Goal: Navigation & Orientation: Understand site structure

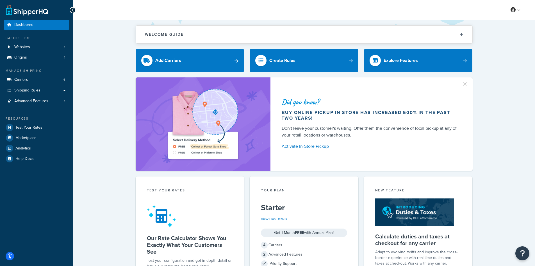
click at [71, 10] on div at bounding box center [73, 10] width 6 height 6
click at [73, 10] on icon at bounding box center [73, 10] width 3 height 4
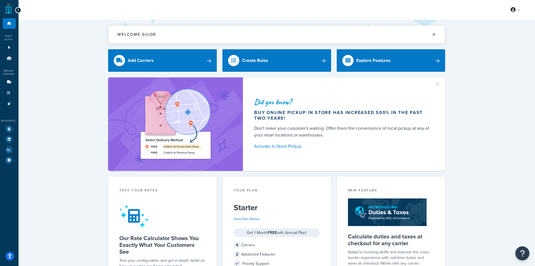
click at [18, 10] on icon at bounding box center [18, 10] width 3 height 4
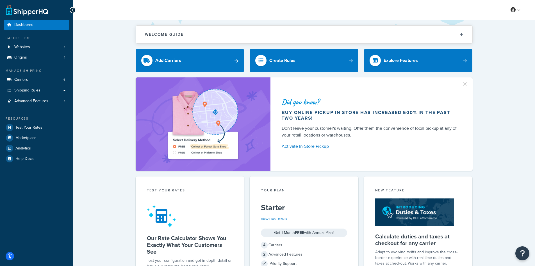
click at [105, 138] on div "Did you know? Buy online pickup in store has increased 500% in the past two yea…" at bounding box center [304, 123] width 440 height 93
click at [7, 258] on button "Open accessiBe: accessibility options, statement and help" at bounding box center [9, 255] width 9 height 9
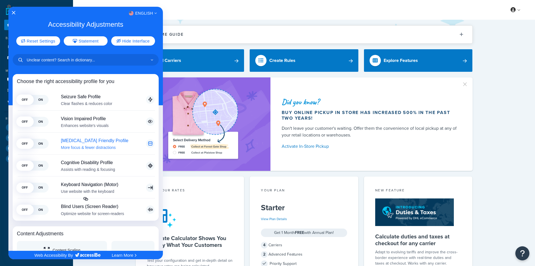
click at [38, 143] on span "ON" at bounding box center [41, 144] width 16 height 10
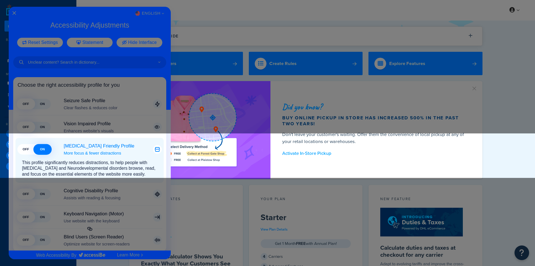
click at [30, 148] on span "OFF" at bounding box center [26, 149] width 17 height 10
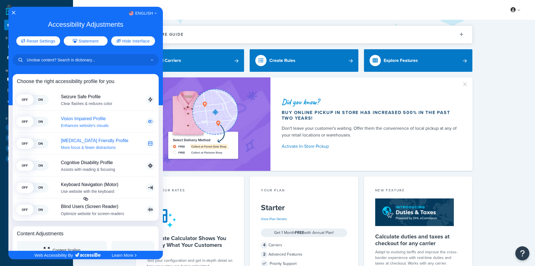
click at [40, 120] on span "ON" at bounding box center [41, 121] width 16 height 10
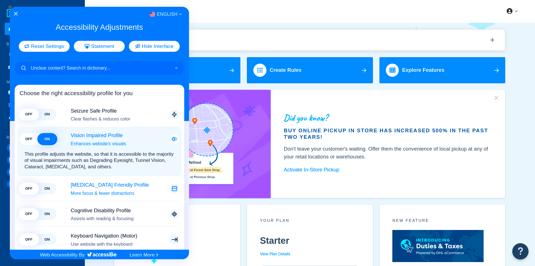
click at [30, 141] on span "OFF" at bounding box center [29, 139] width 18 height 12
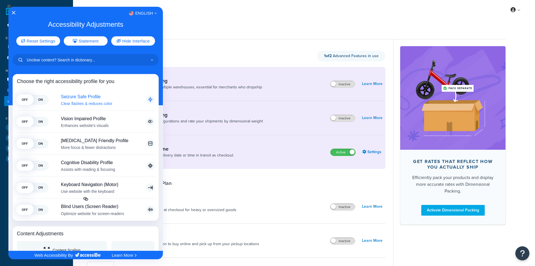
click at [42, 101] on span "ON" at bounding box center [41, 99] width 16 height 10
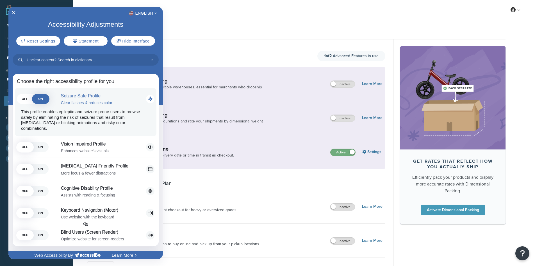
click at [28, 100] on span "OFF" at bounding box center [25, 99] width 16 height 10
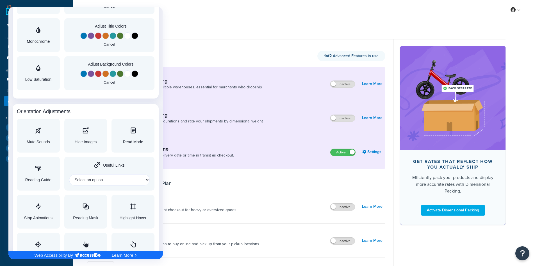
scroll to position [536, 0]
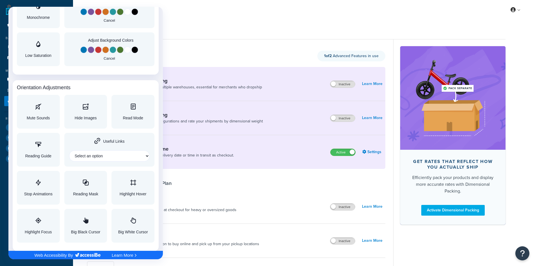
click at [195, 21] on div at bounding box center [267, 133] width 535 height 266
